Goal: Information Seeking & Learning: Learn about a topic

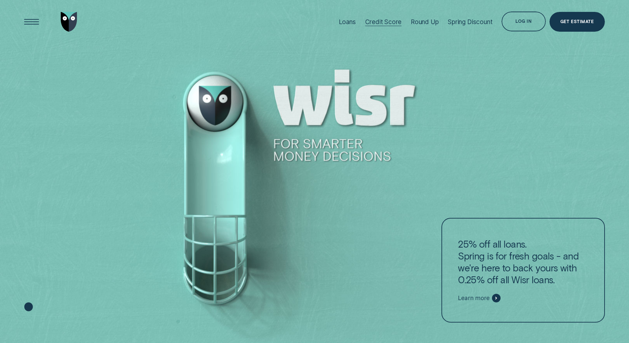
click at [388, 21] on div "Credit Score" at bounding box center [383, 22] width 37 height 8
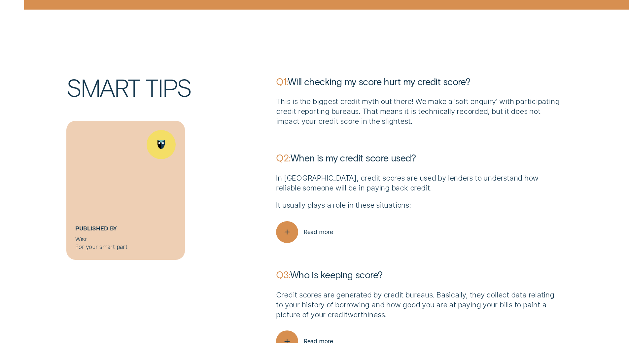
scroll to position [2207, 0]
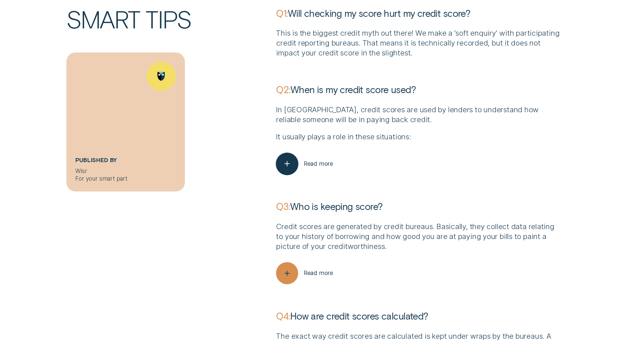
click at [312, 160] on span "Read more" at bounding box center [318, 163] width 29 height 7
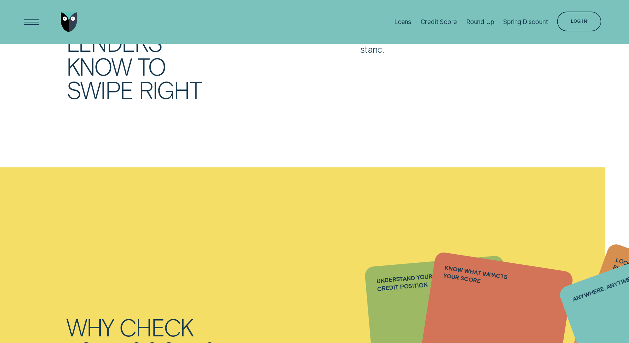
scroll to position [415, 0]
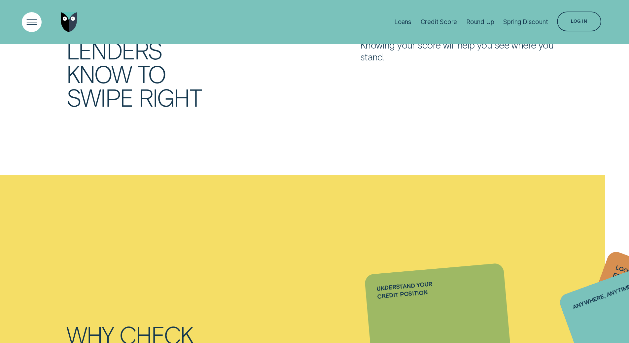
click at [40, 20] on div "Open Menu" at bounding box center [31, 22] width 28 height 28
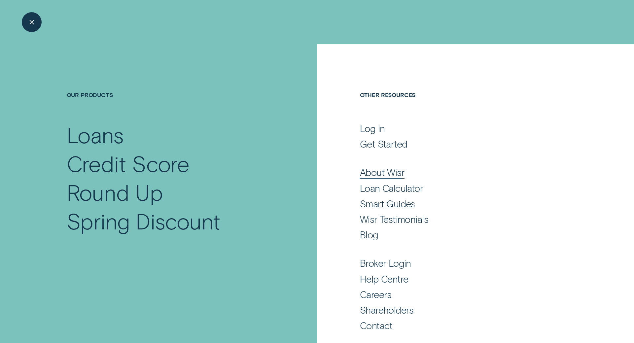
click at [380, 170] on div "About Wisr" at bounding box center [382, 172] width 45 height 12
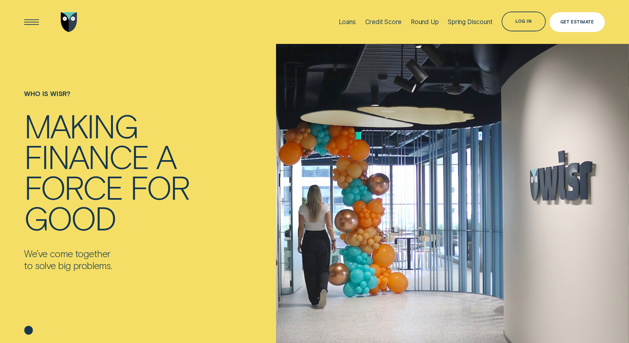
click at [601, 23] on div "Get Estimate" at bounding box center [576, 22] width 55 height 20
